Goal: Task Accomplishment & Management: Manage account settings

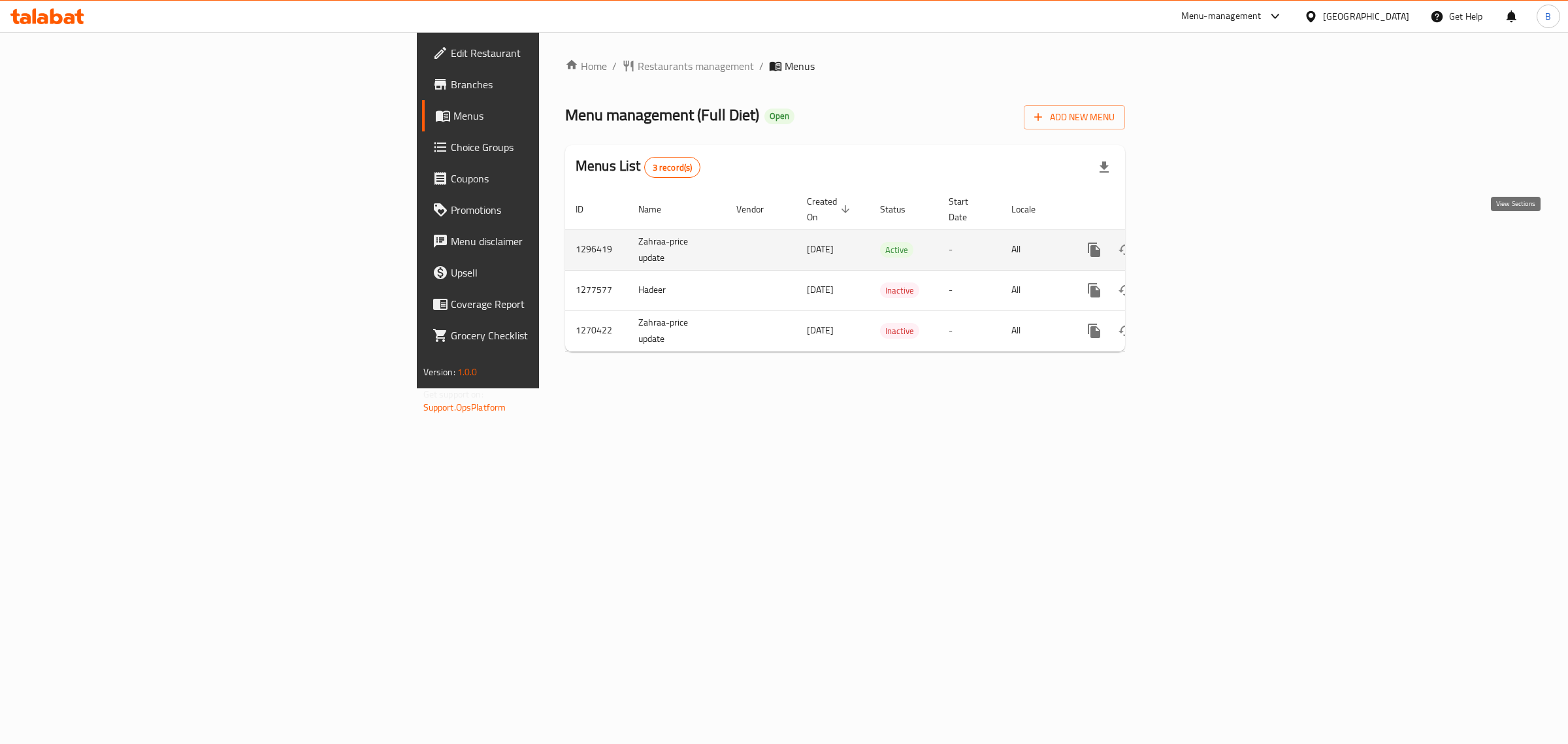
click at [1196, 242] on icon "enhanced table" at bounding box center [1188, 249] width 16 height 16
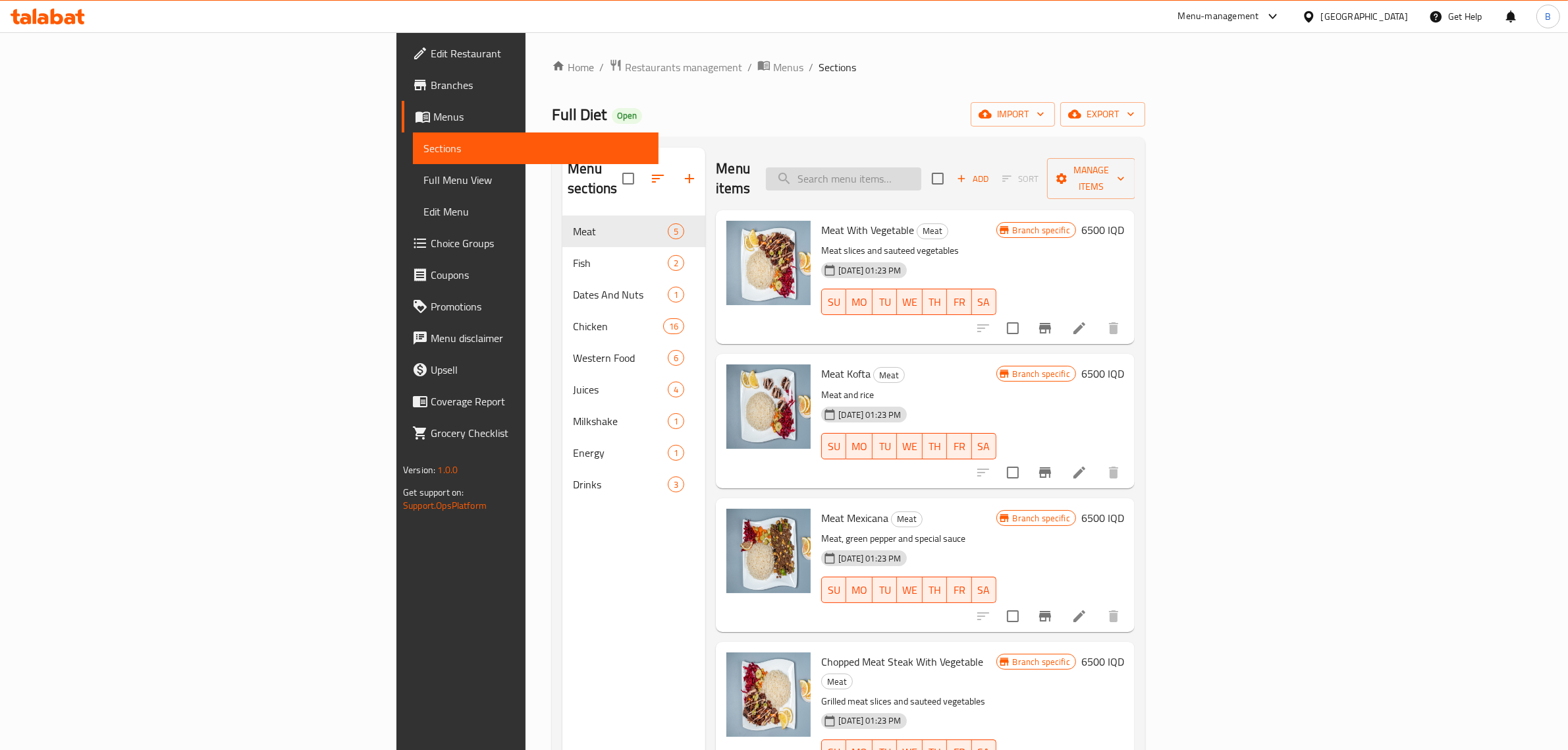
click at [921, 167] on input "search" at bounding box center [843, 179] width 156 height 23
type input "س"
type input "سمك"
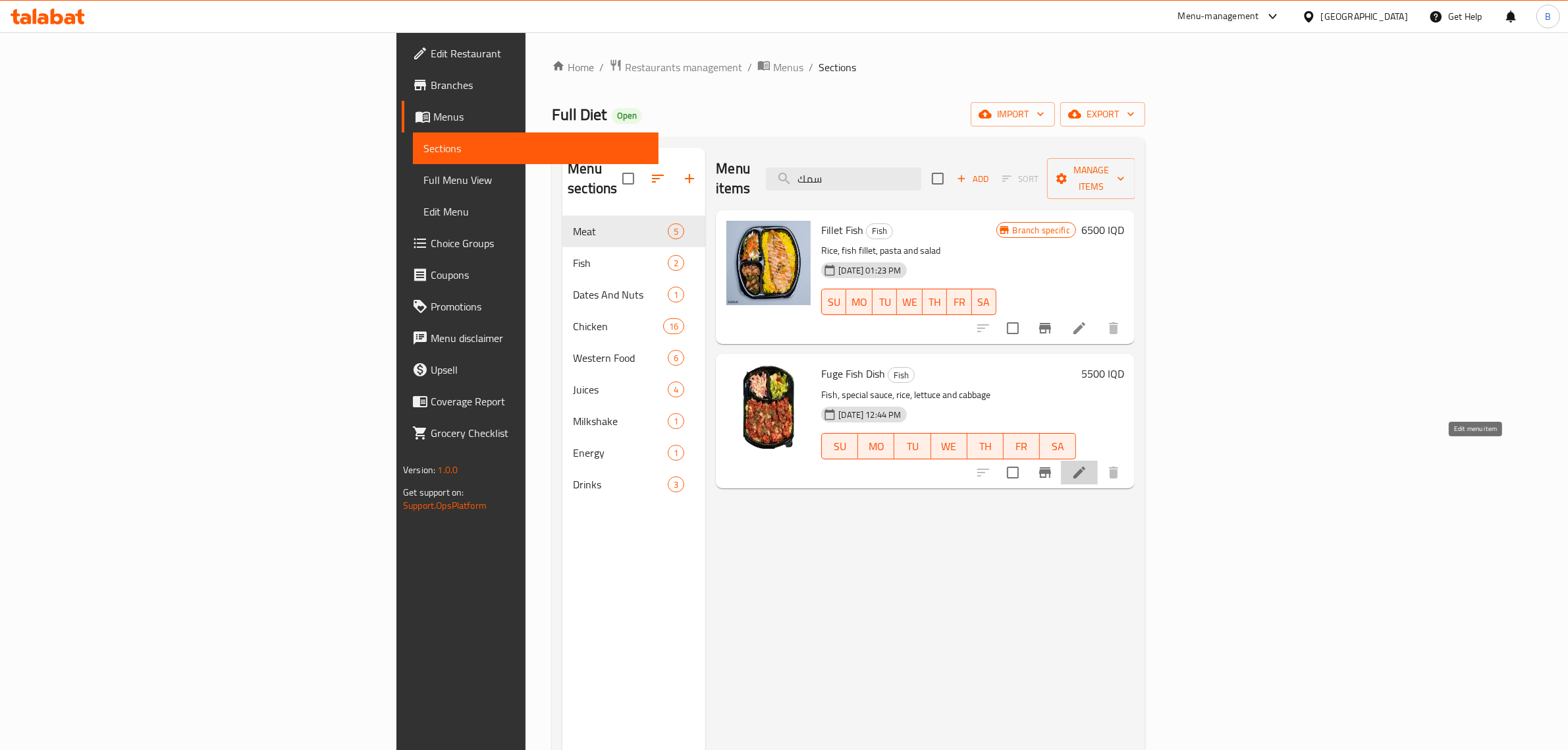
click at [1085, 467] on icon at bounding box center [1079, 472] width 12 height 12
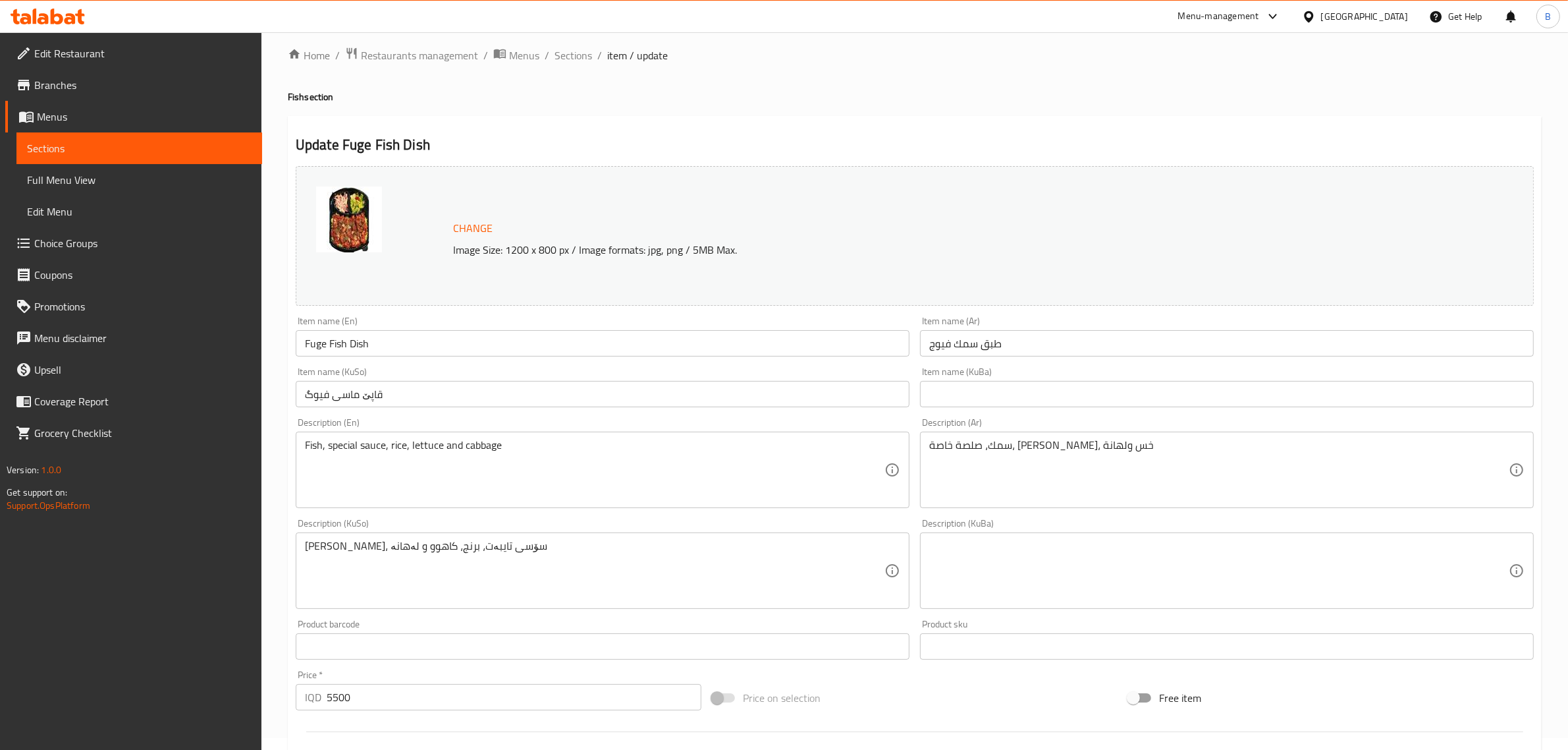
scroll to position [13, 0]
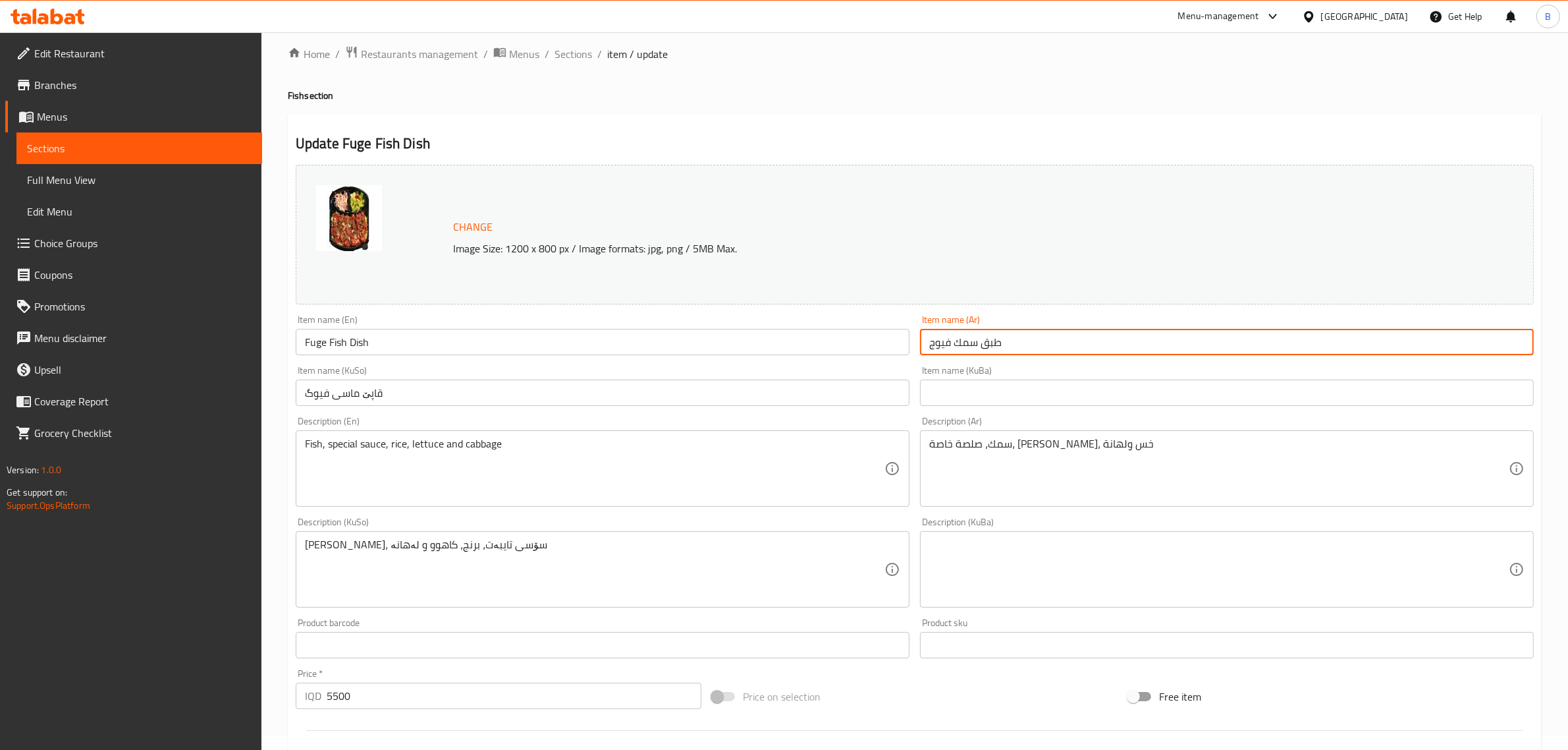
click at [930, 344] on input "طبق سمك فيوج" at bounding box center [1227, 342] width 614 height 27
click at [937, 344] on input "طبق سمك فيوج" at bounding box center [1227, 342] width 614 height 27
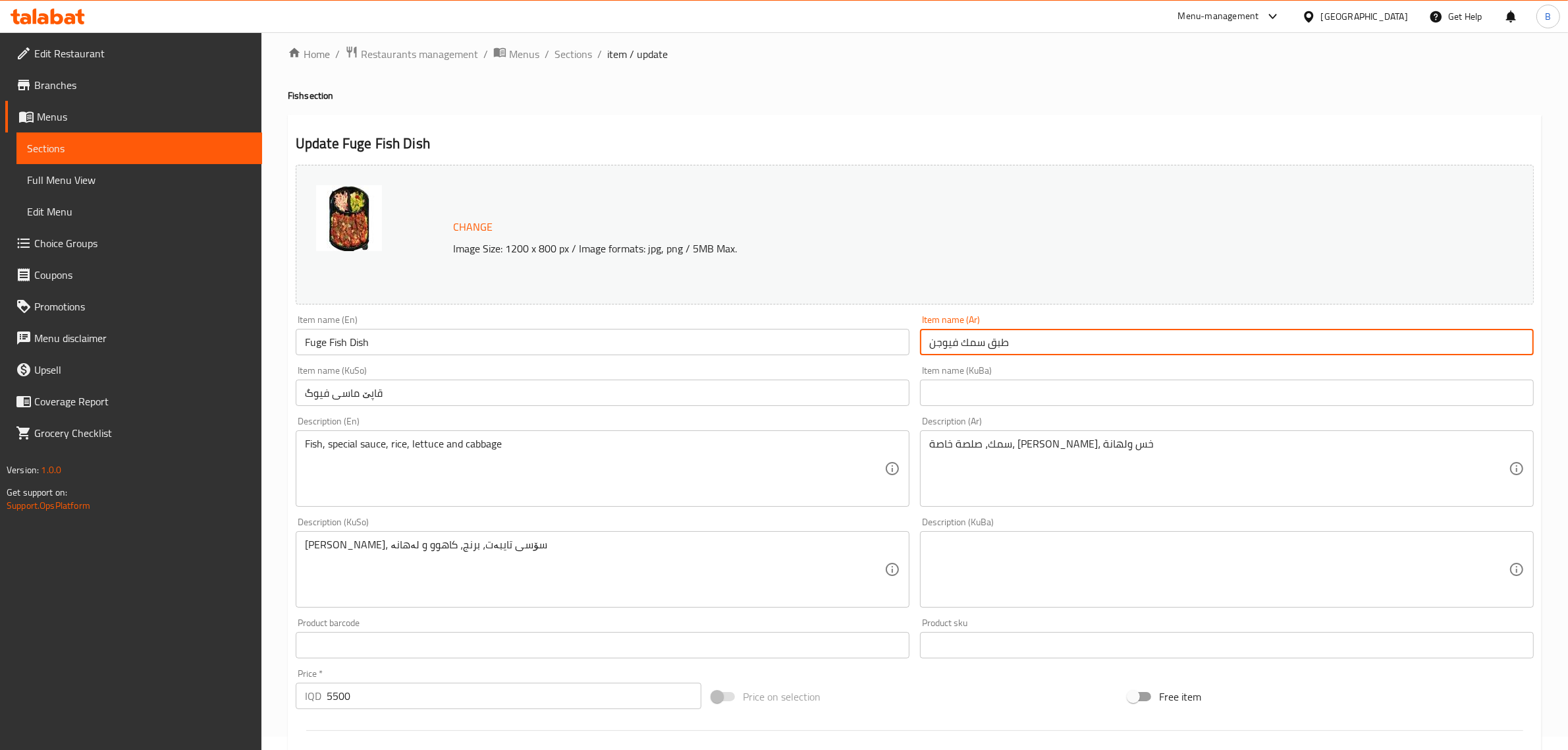
scroll to position [350, 0]
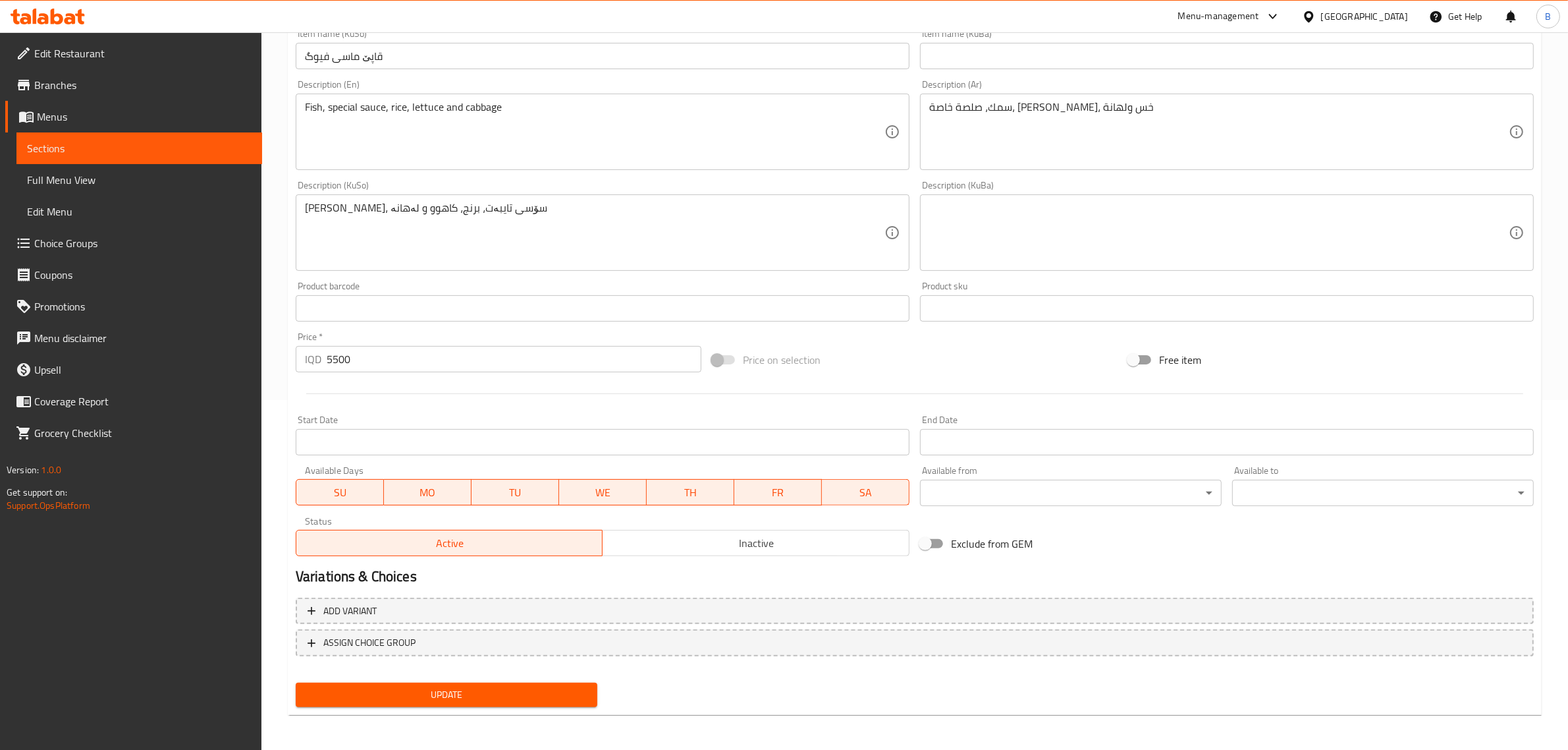
type input "طبق سمك فيوجن"
click at [451, 699] on span "Update" at bounding box center [446, 695] width 280 height 17
click at [50, 15] on icon at bounding box center [47, 16] width 75 height 16
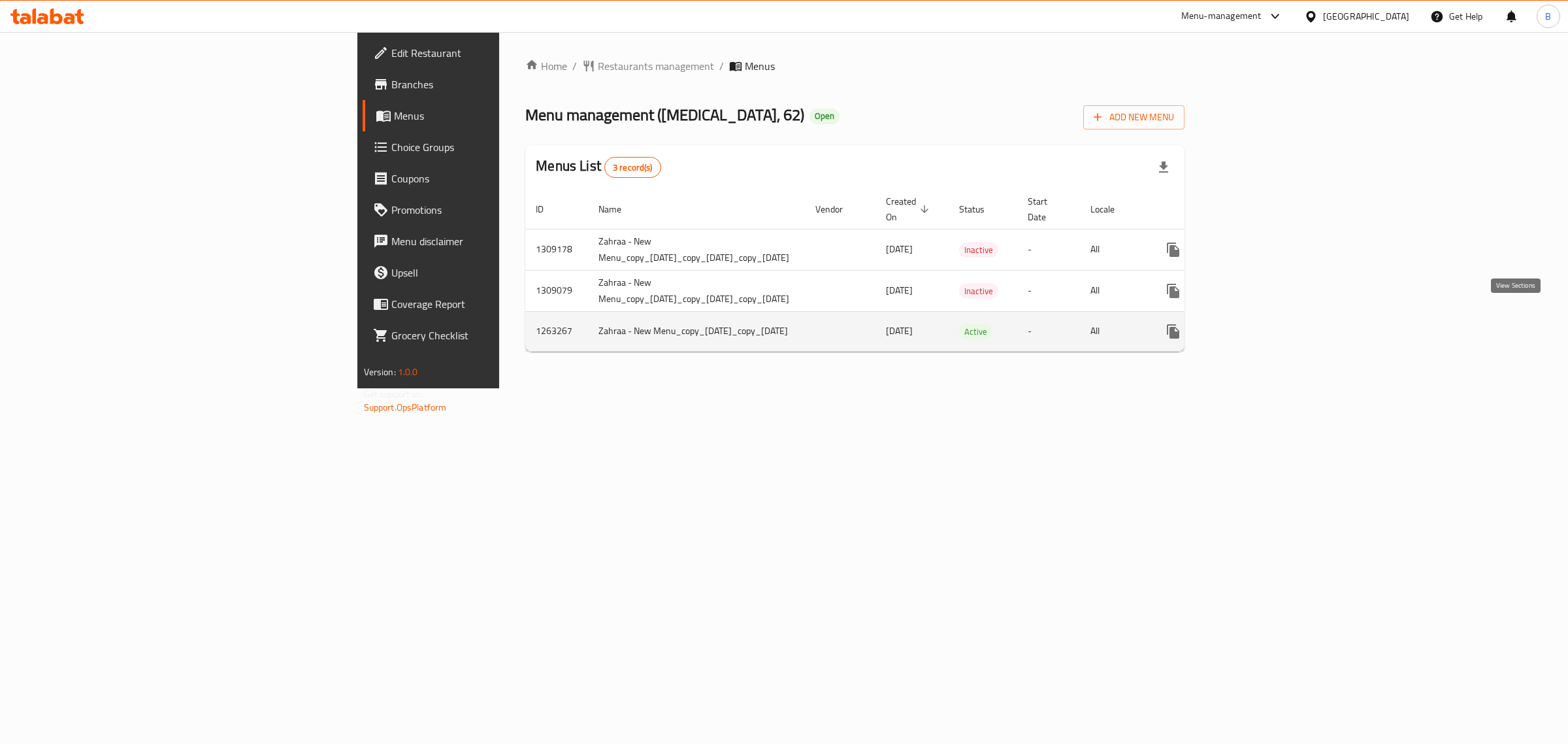
click at [1275, 323] on icon "enhanced table" at bounding box center [1268, 331] width 16 height 16
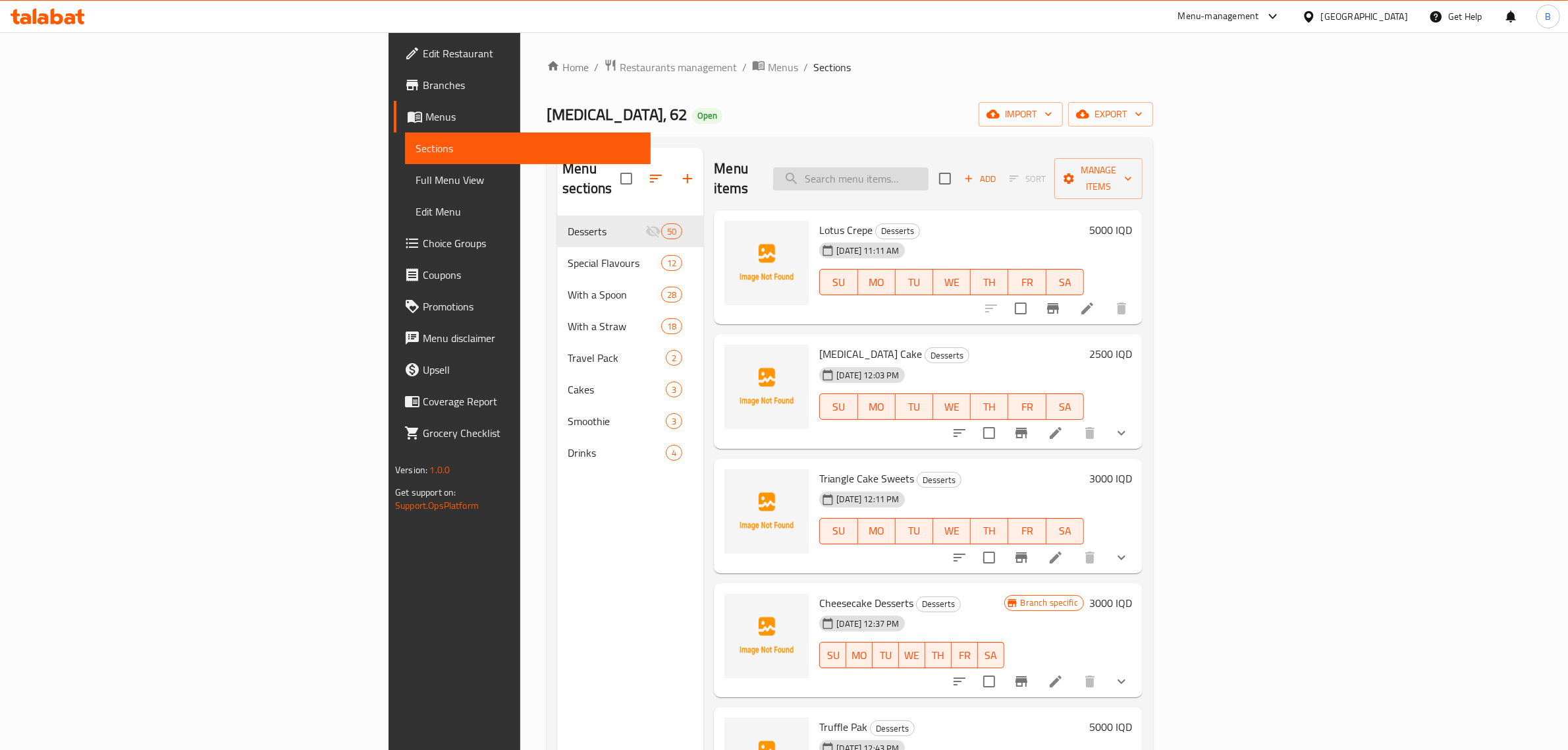
click at [928, 170] on input "search" at bounding box center [851, 179] width 156 height 23
type input ";"
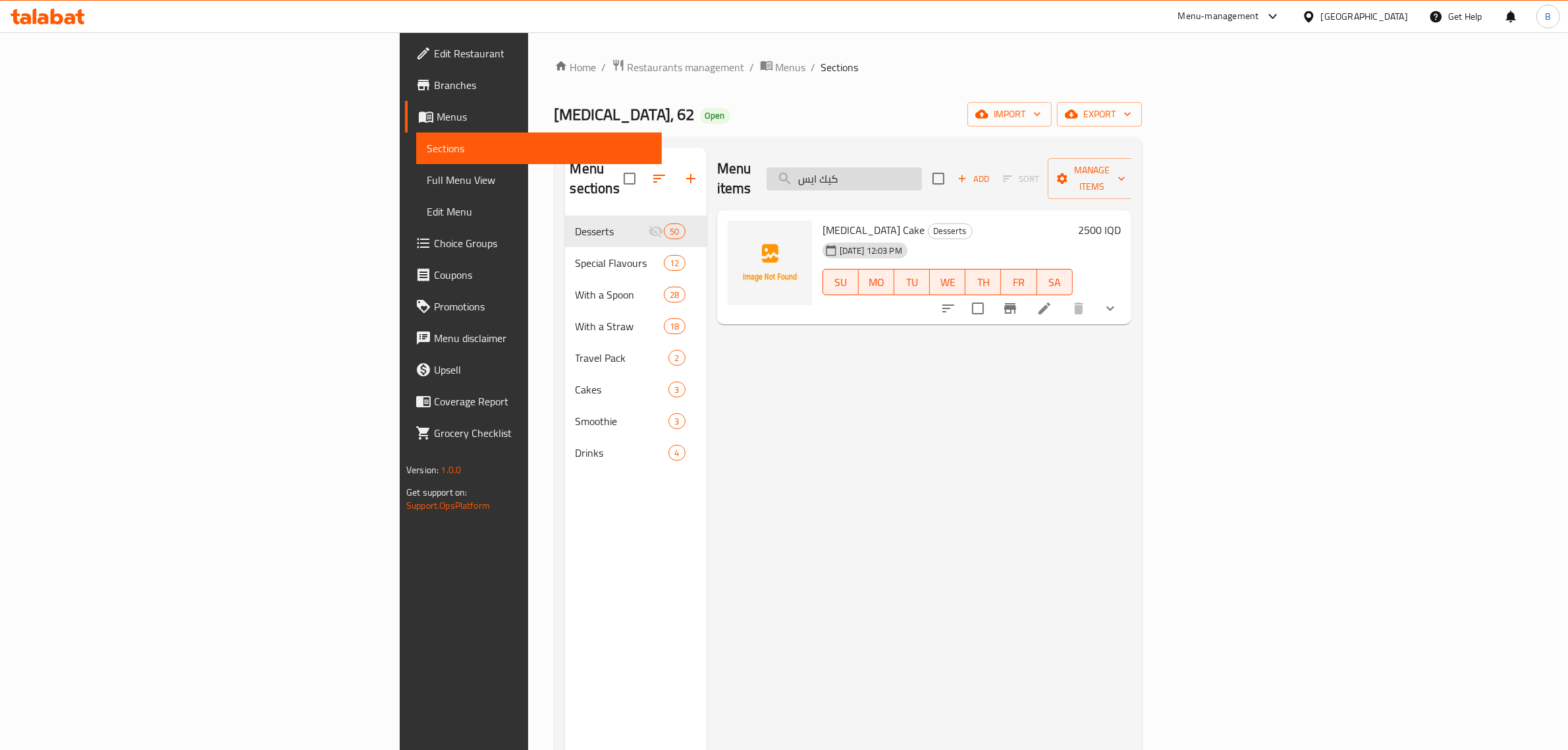
click at [922, 167] on input "كيك ايس" at bounding box center [844, 179] width 156 height 23
type input "ك"
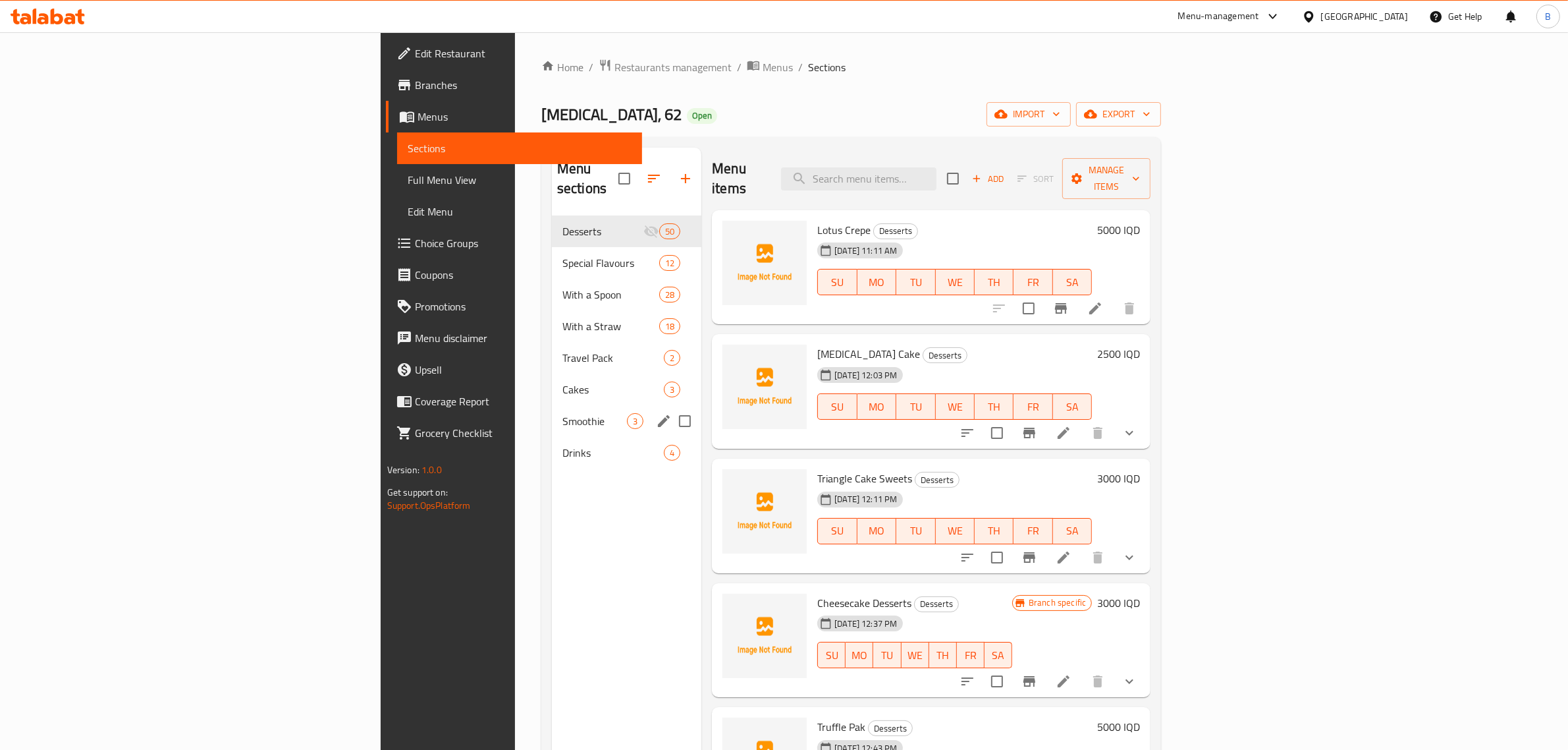
click at [552, 405] on div "Smoothie 3" at bounding box center [626, 421] width 149 height 31
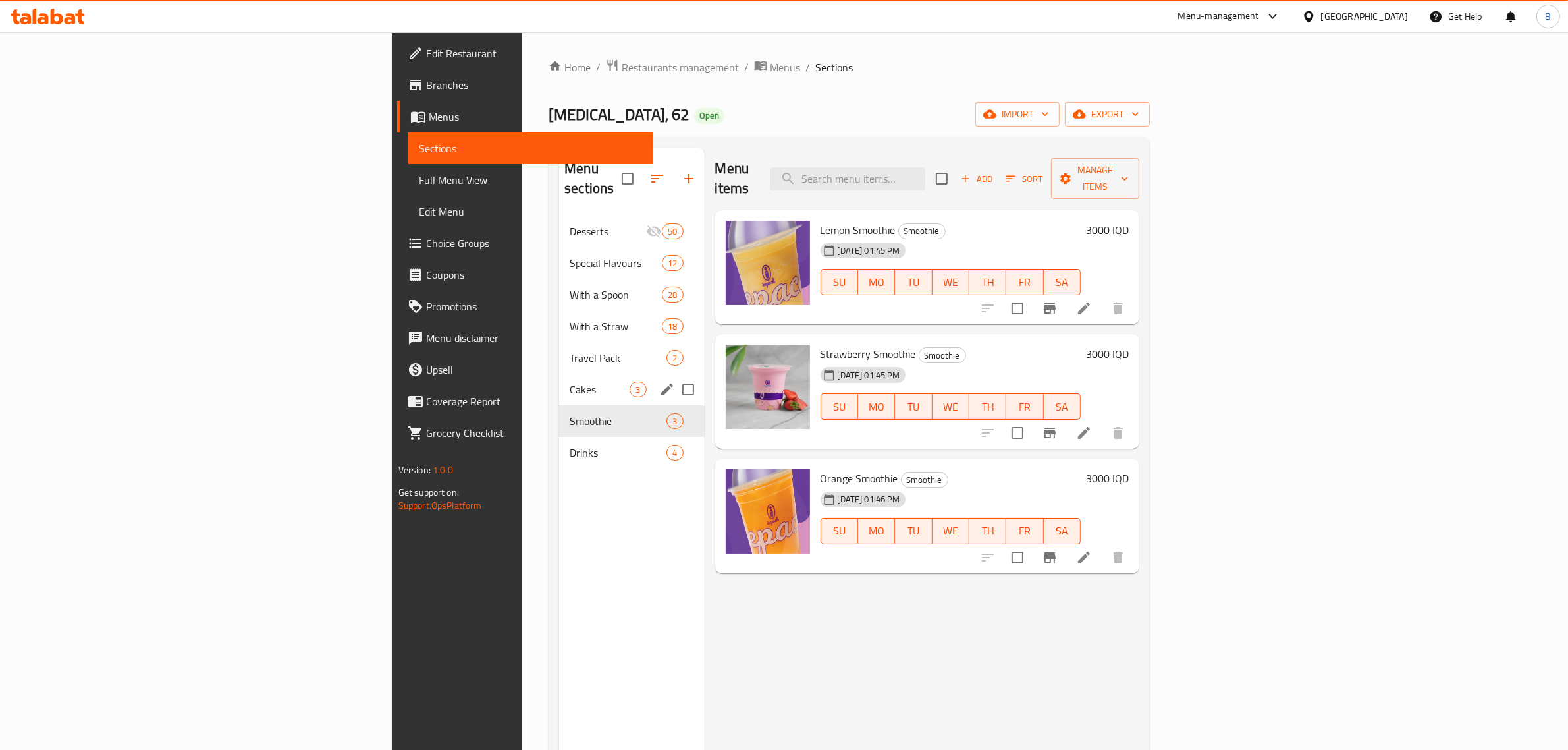
click at [559, 373] on div "Cakes 3" at bounding box center [632, 389] width 145 height 31
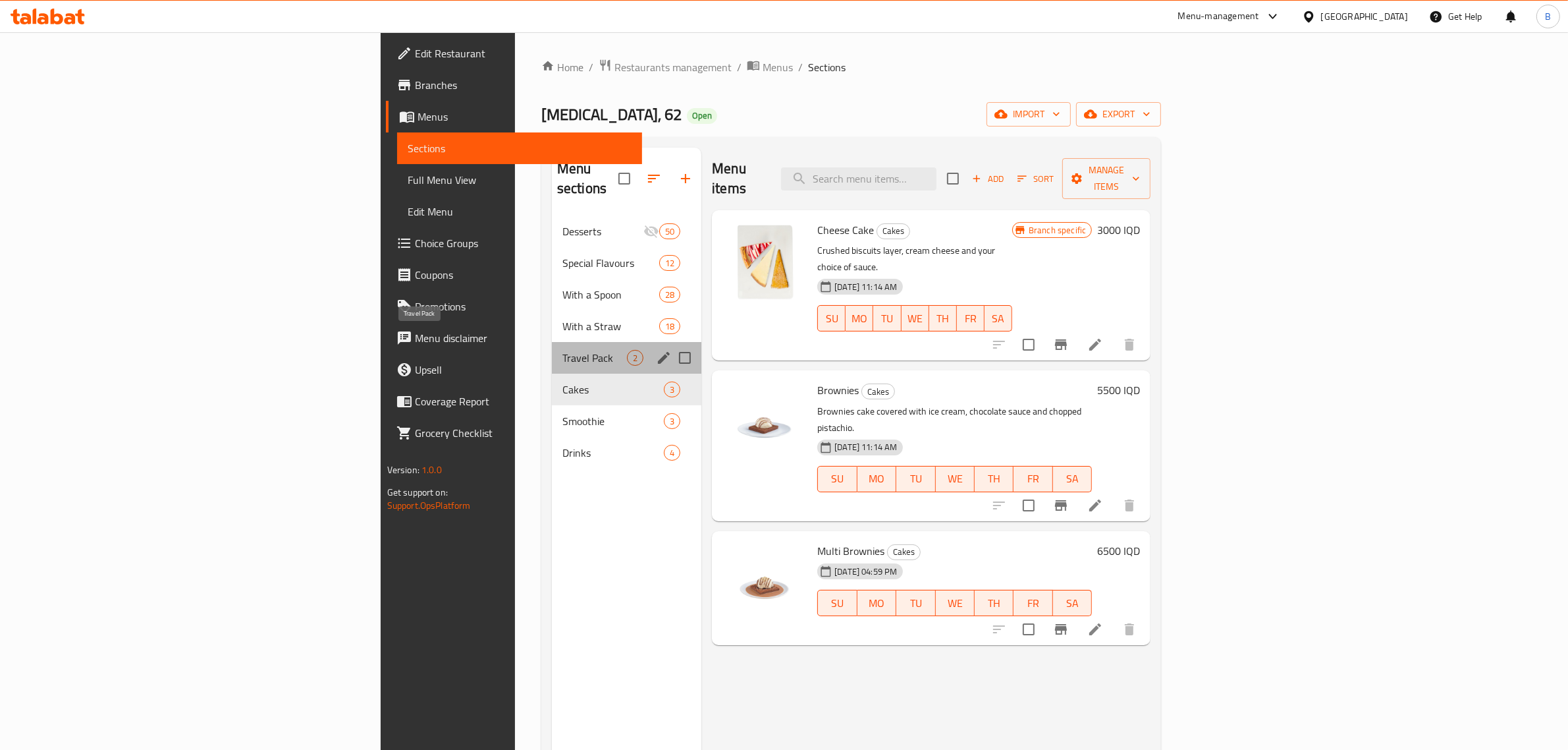
click at [562, 350] on span "Travel Pack" at bounding box center [594, 357] width 65 height 16
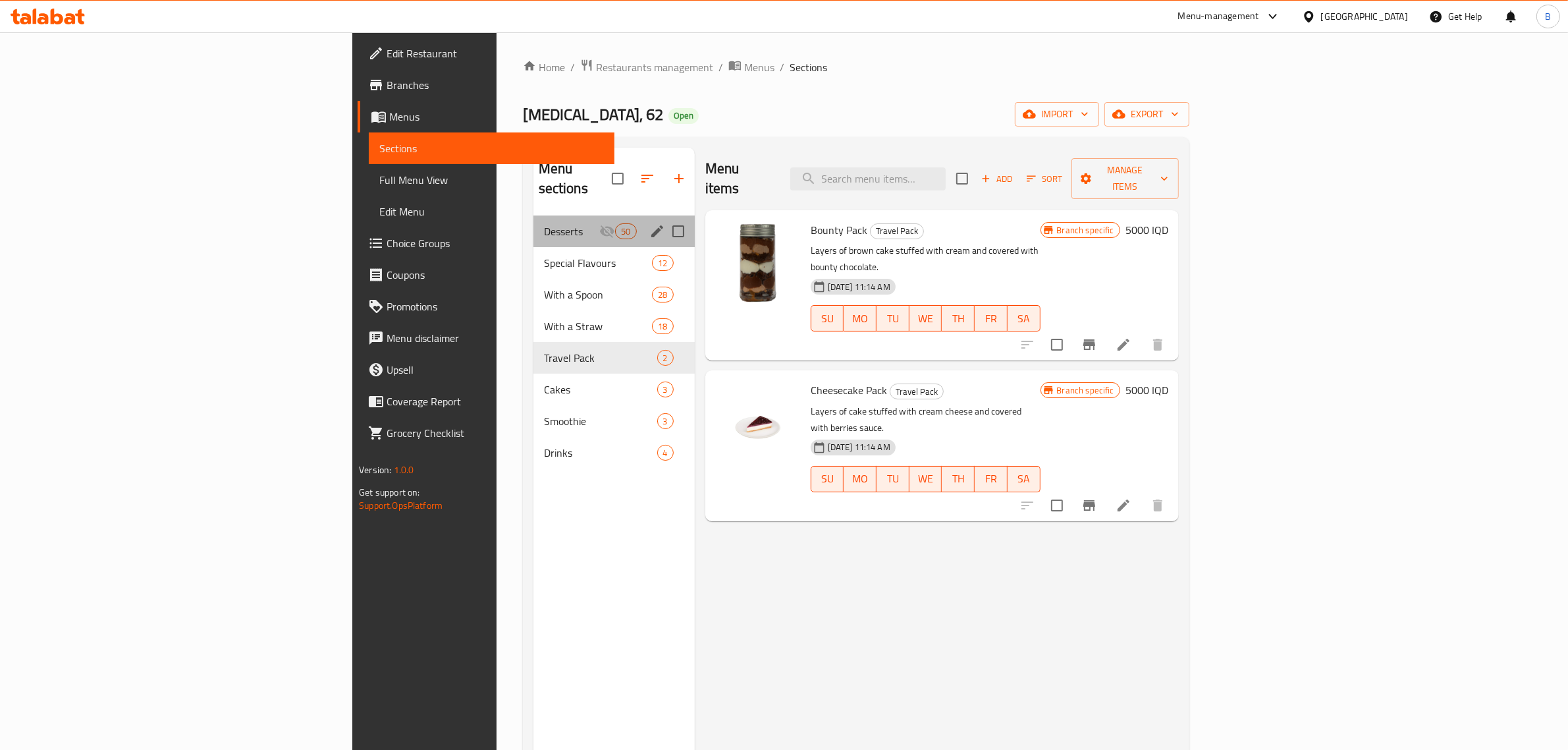
click at [534, 225] on div "Desserts 50" at bounding box center [614, 231] width 161 height 31
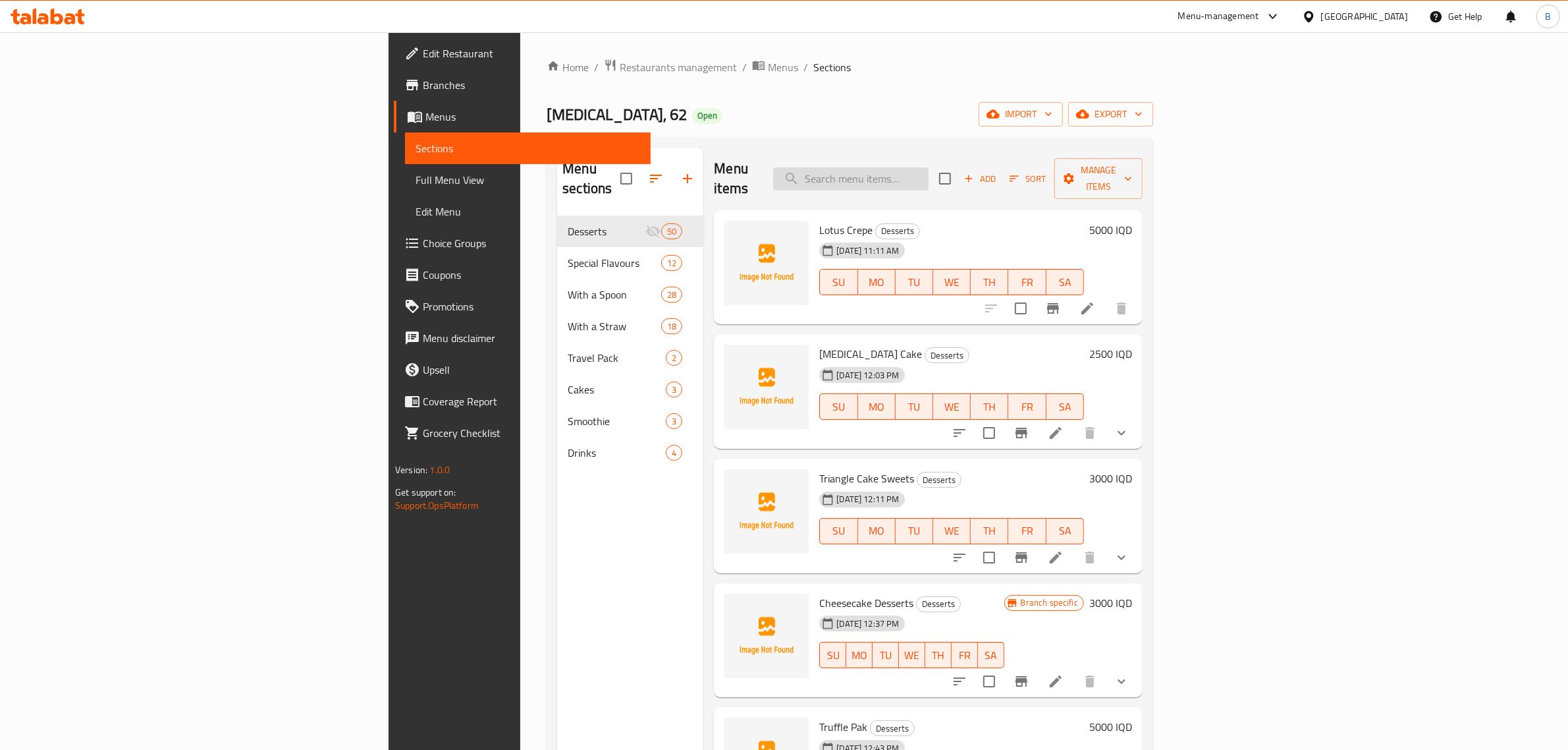
click at [928, 167] on input "search" at bounding box center [851, 179] width 156 height 23
type input "ف"
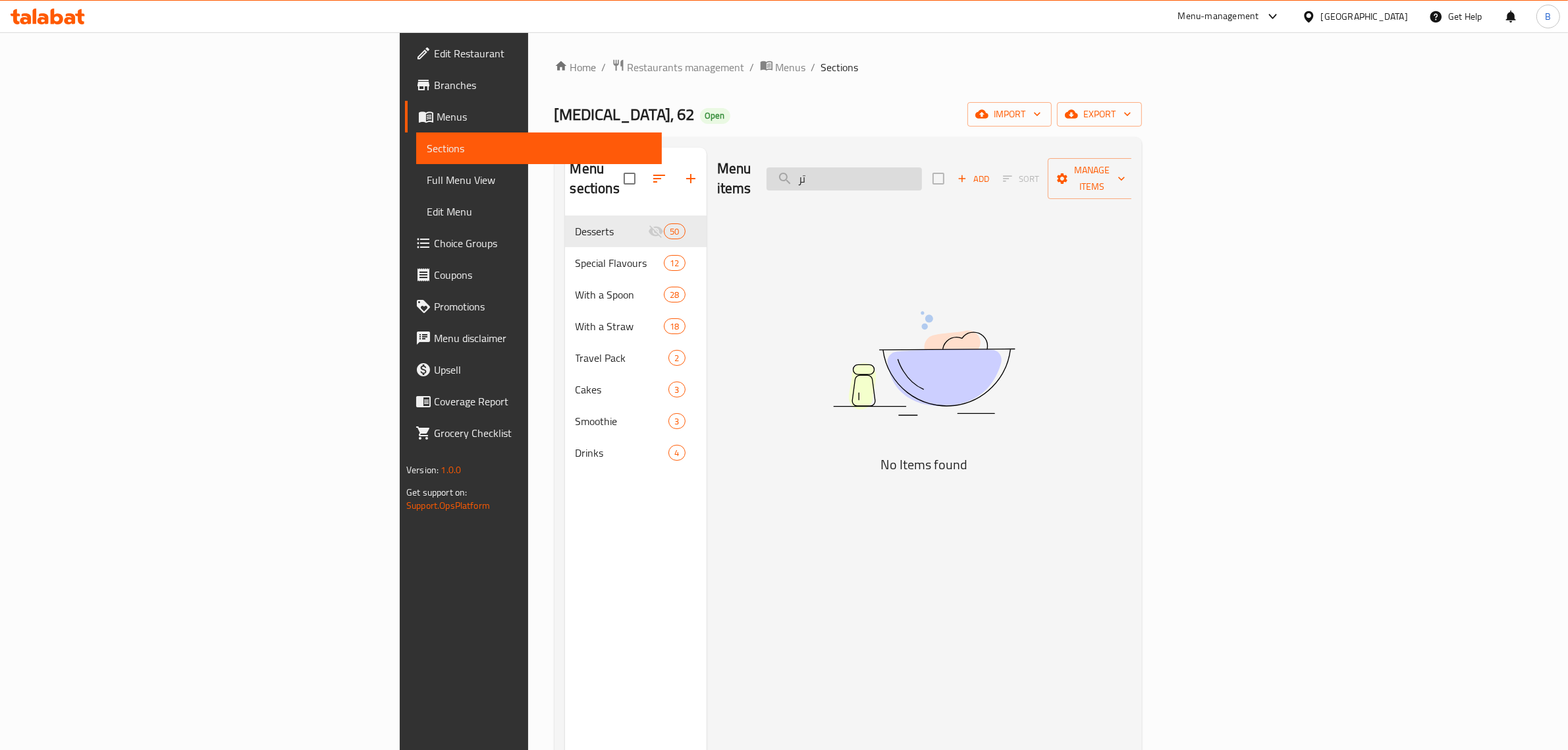
type input "ت"
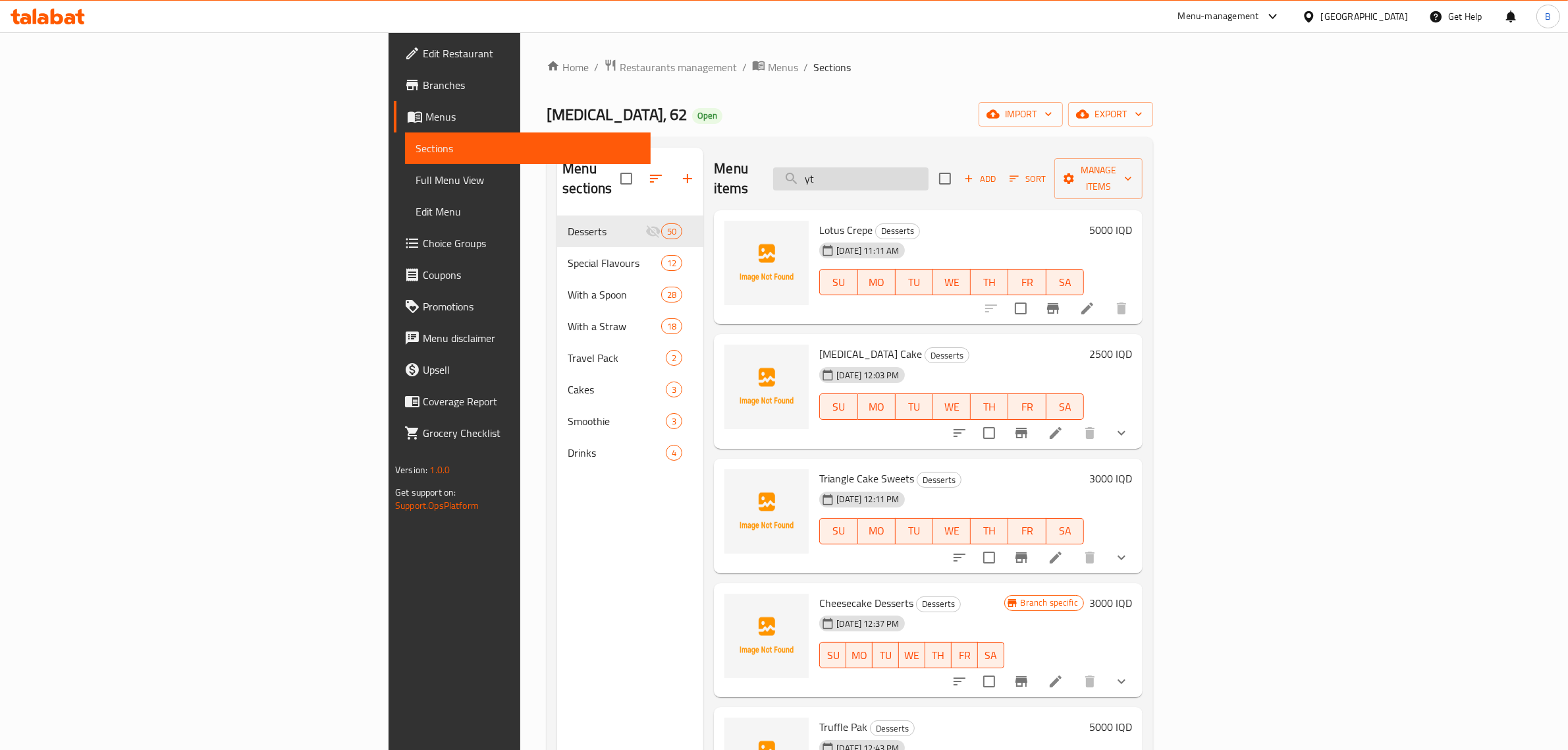
type input "y"
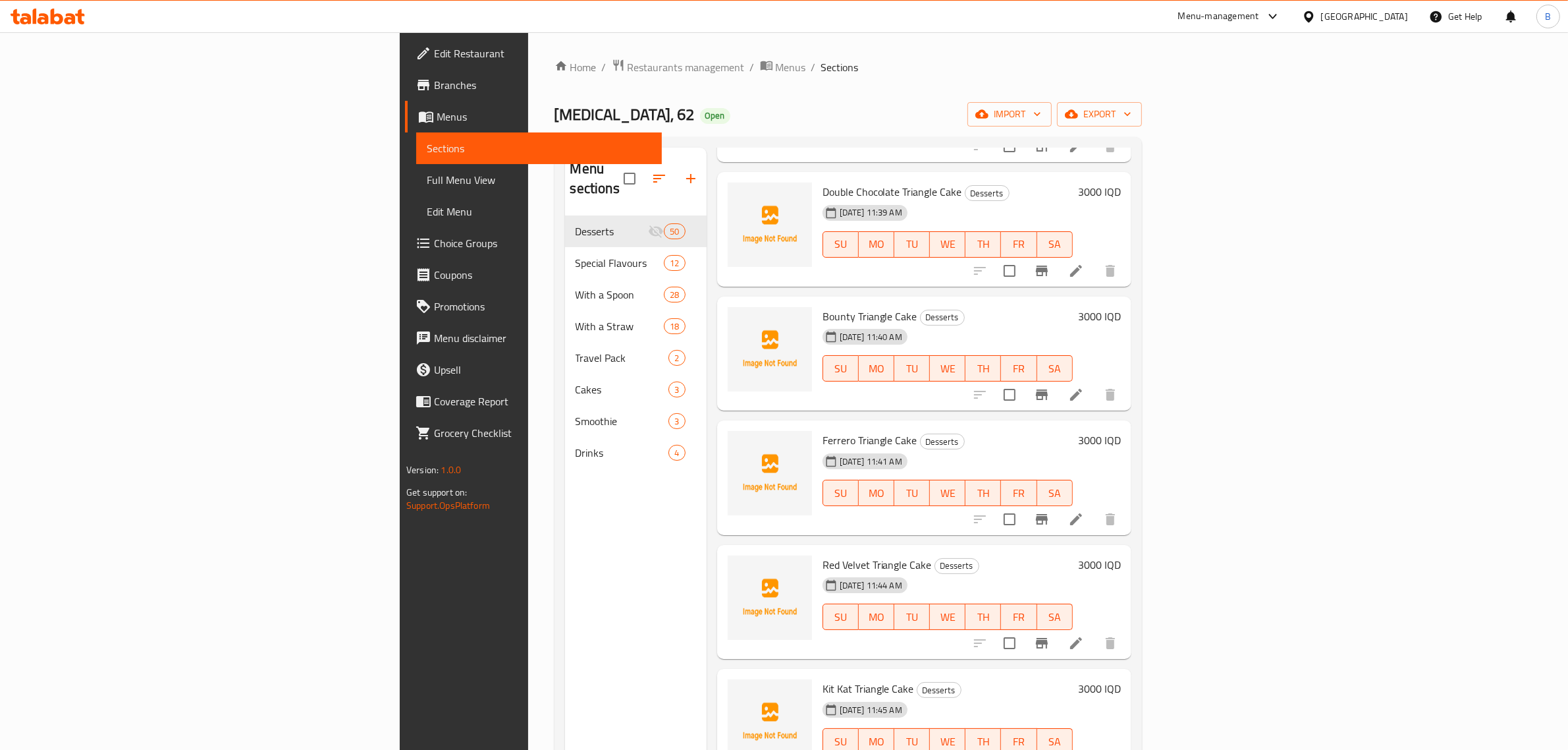
scroll to position [249, 0]
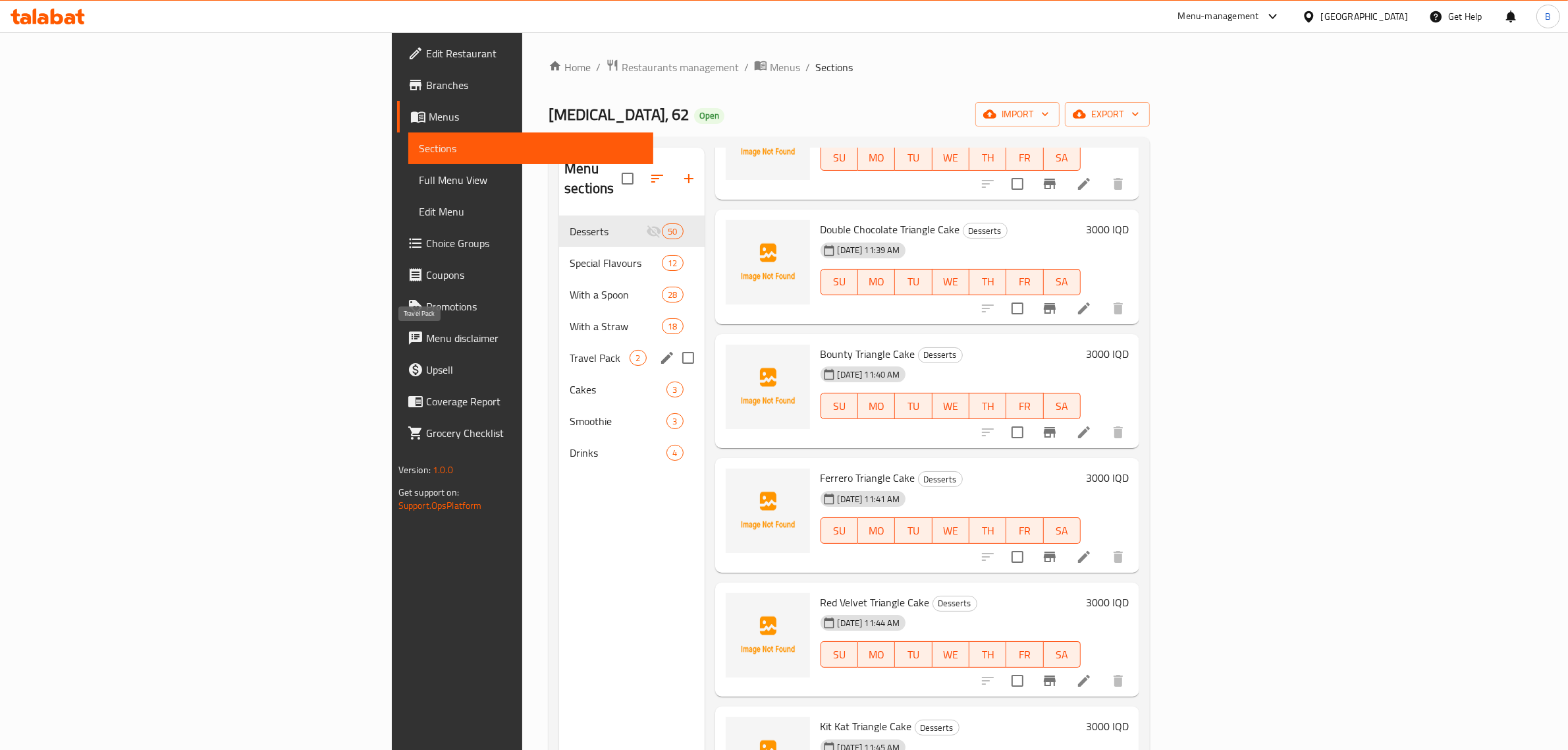
type input "tri"
click at [570, 350] on span "Travel Pack" at bounding box center [600, 357] width 60 height 16
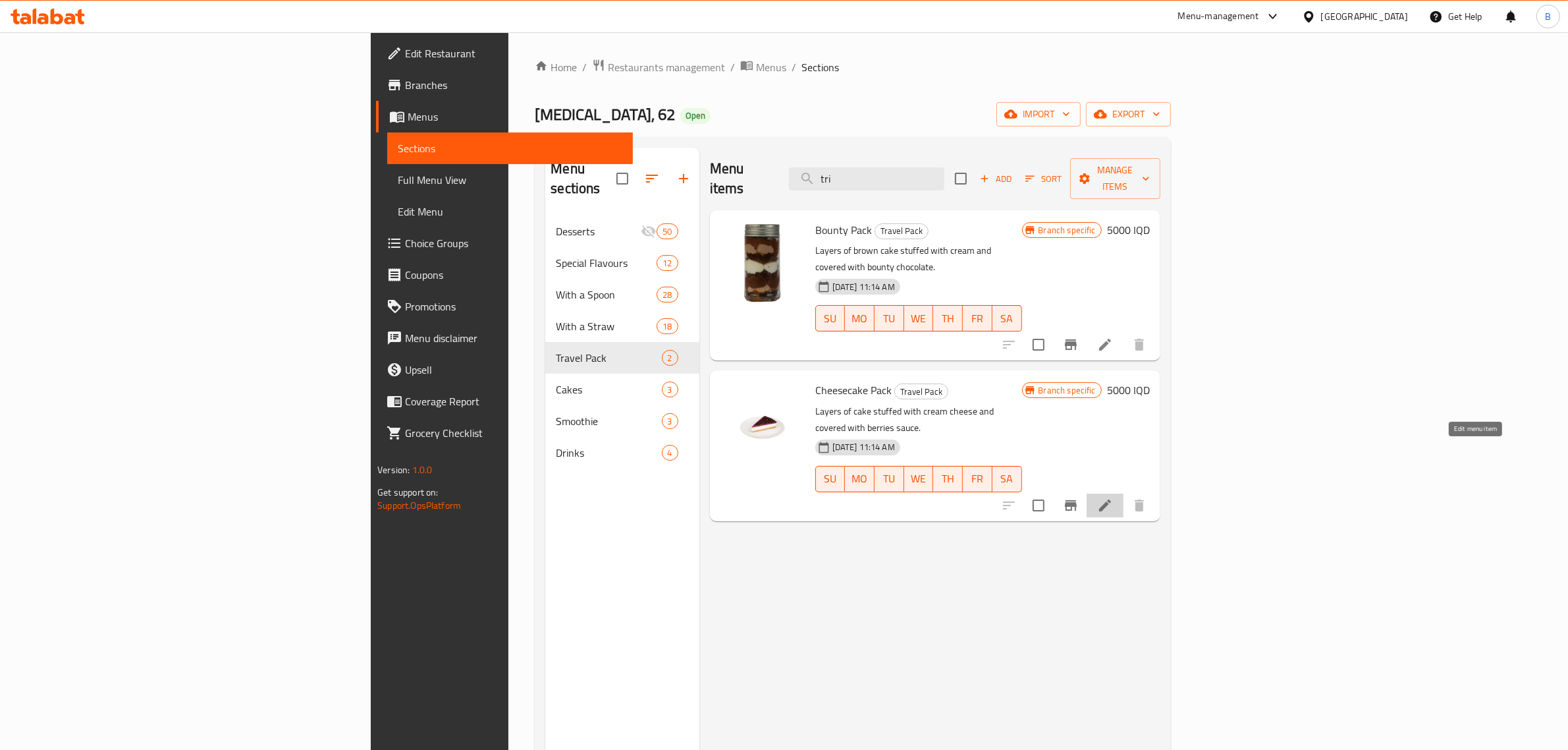
click at [1111, 500] on icon at bounding box center [1105, 505] width 12 height 12
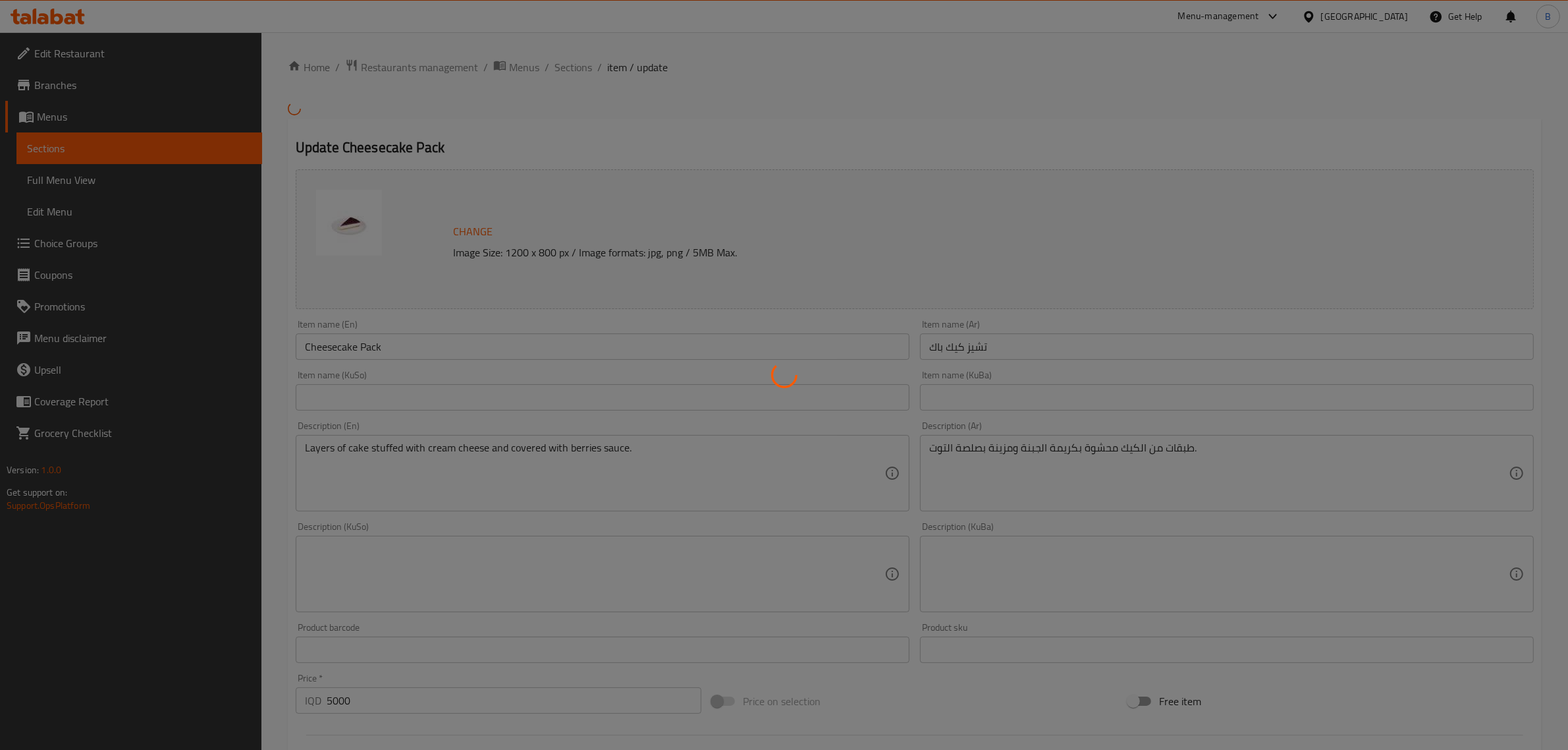
scroll to position [340, 0]
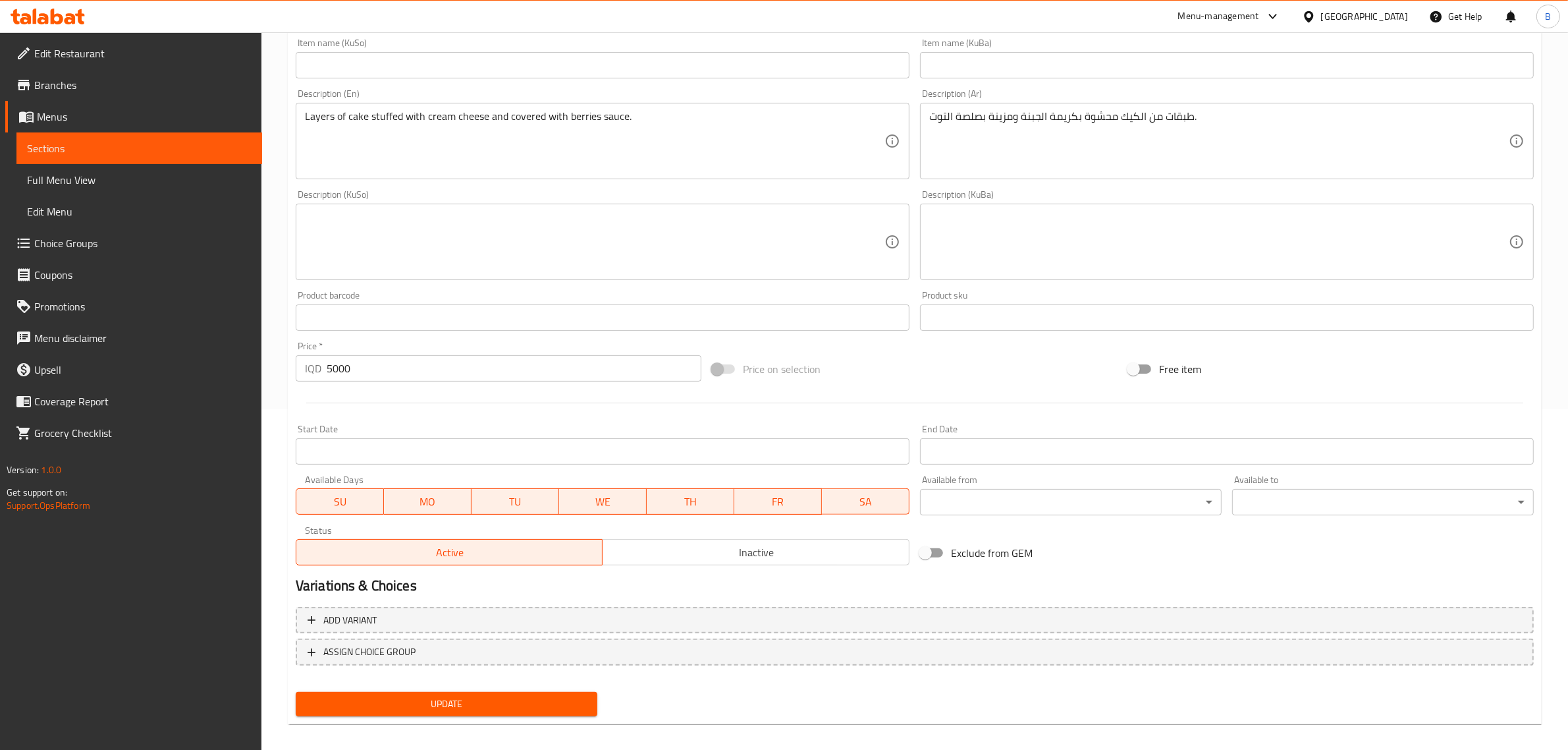
click at [739, 534] on div "Active Inactive" at bounding box center [603, 546] width 614 height 40
click at [729, 541] on button "Inactive" at bounding box center [755, 552] width 308 height 27
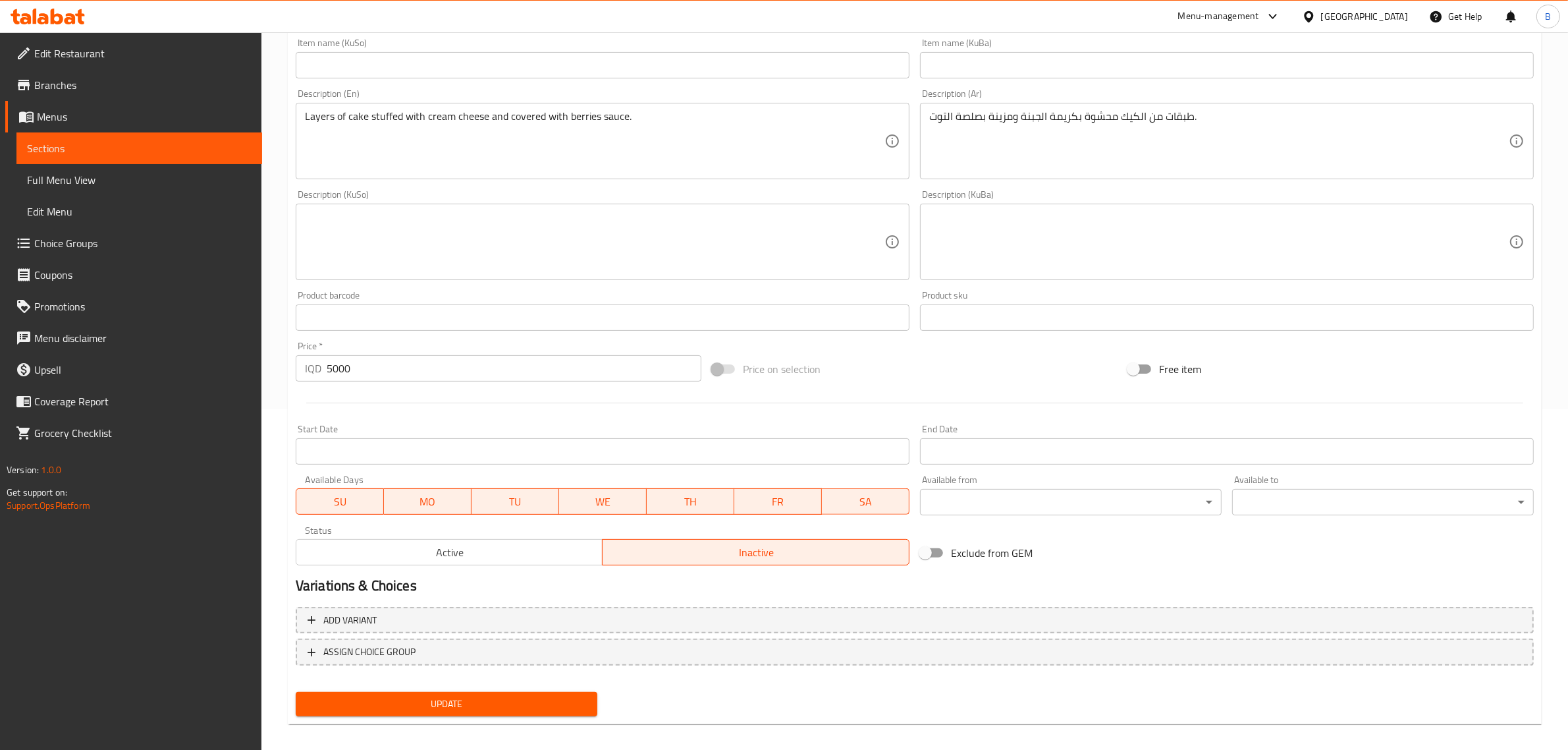
click at [502, 712] on button "Update" at bounding box center [446, 704] width 301 height 24
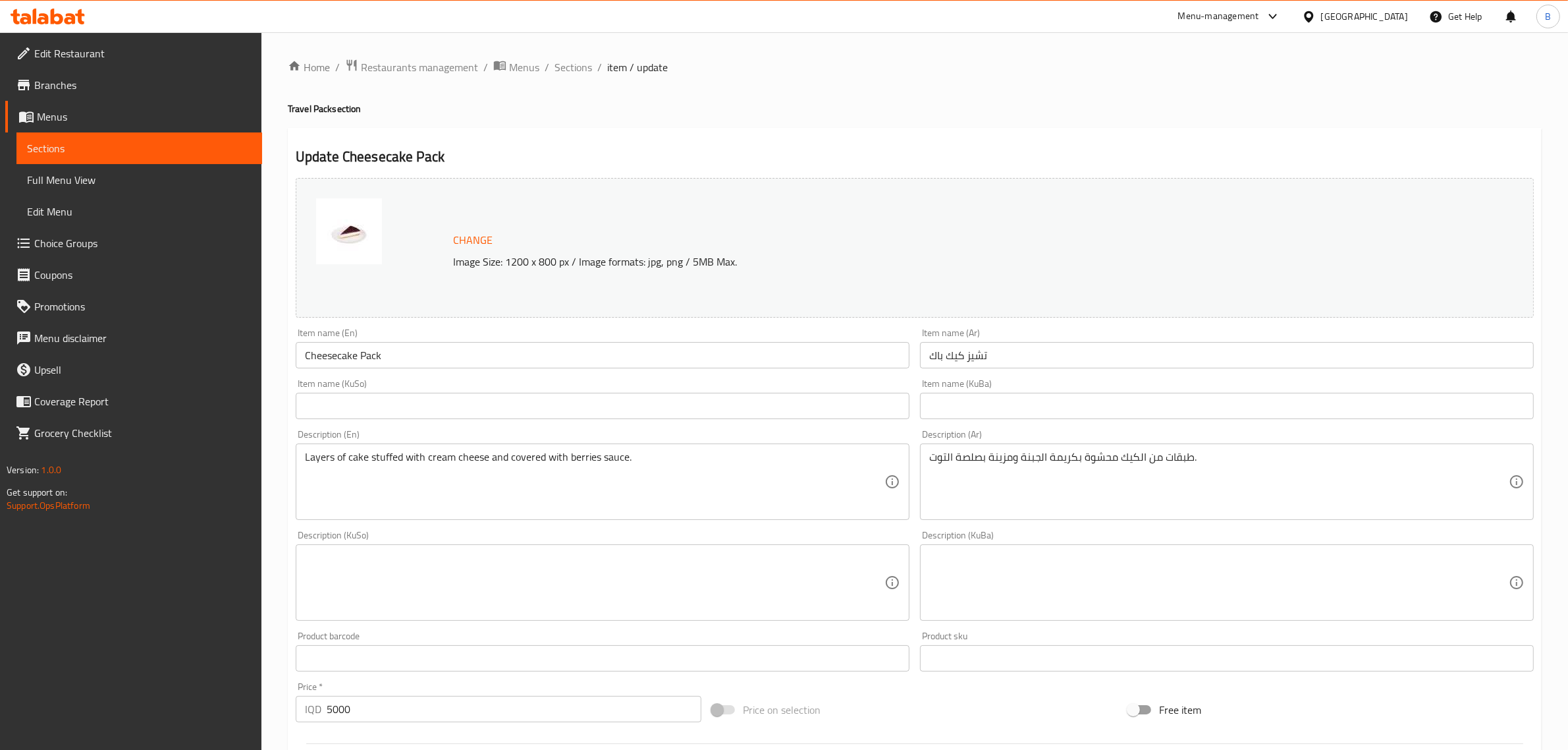
click at [63, 20] on icon at bounding box center [57, 16] width 13 height 16
